Goal: Task Accomplishment & Management: Use online tool/utility

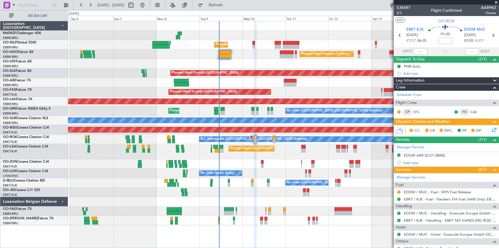
click at [356, 143] on div "Planned Maint [GEOGRAPHIC_DATA] ([GEOGRAPHIC_DATA]) A/C Unavailable [GEOGRAPHIC…" at bounding box center [283, 138] width 431 height 9
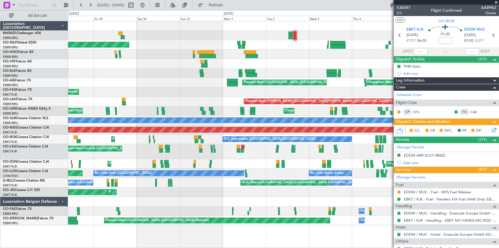
click at [376, 171] on div "Planned Maint [GEOGRAPHIC_DATA] ([GEOGRAPHIC_DATA]) Planned Maint Liege Planned…" at bounding box center [283, 123] width 431 height 204
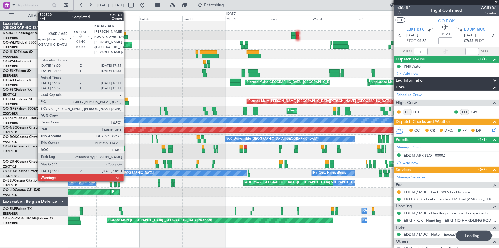
click at [126, 101] on div at bounding box center [127, 103] width 4 height 4
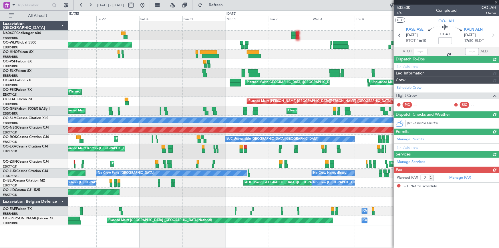
type input "16:17"
type input "18:06"
type input "1"
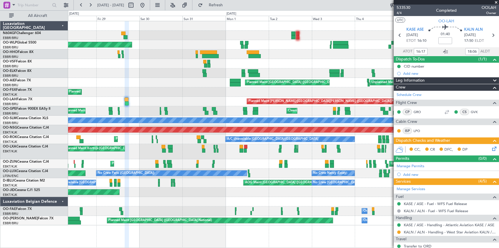
type input "10:17"
type input "13:06"
type input "16:17"
type input "18:06"
click at [412, 29] on span "KASE ASE" at bounding box center [415, 30] width 17 height 6
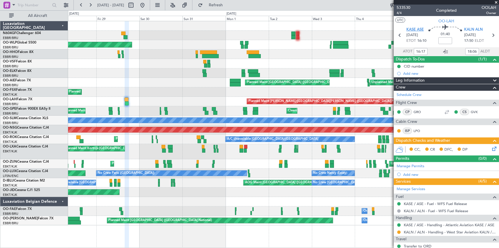
click at [413, 27] on span "KASE ASE" at bounding box center [415, 30] width 17 height 6
click at [447, 223] on link "KASE / ASE - Handling - Atlantic Aviation KASE / ASE" at bounding box center [449, 224] width 91 height 5
click at [429, 232] on link "KALN / ALN - Handling - West Star Aviation KALN / ALN" at bounding box center [450, 231] width 92 height 5
click at [147, 4] on button at bounding box center [142, 5] width 9 height 9
